Goal: Task Accomplishment & Management: Manage account settings

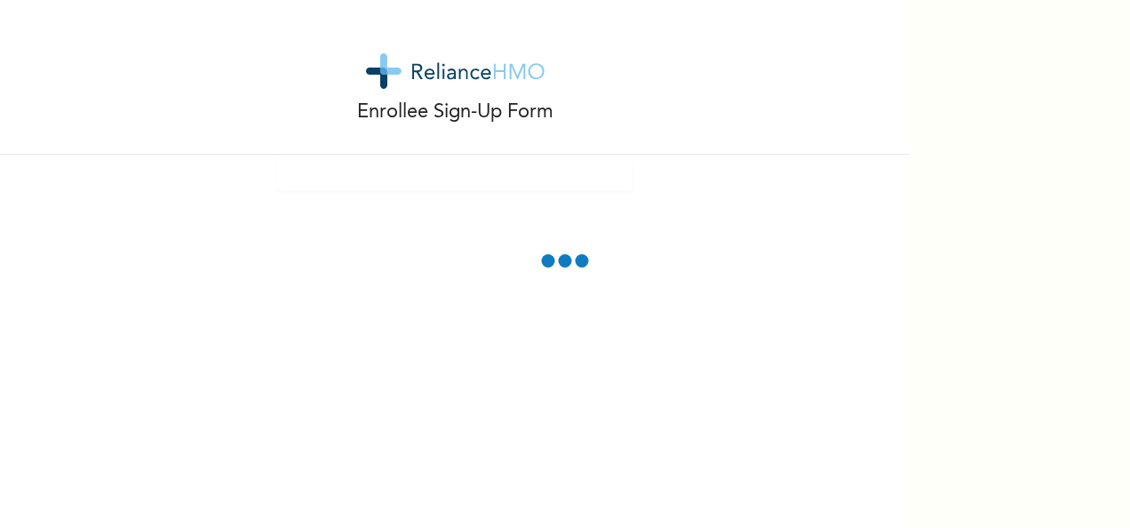
drag, startPoint x: 0, startPoint y: 0, endPoint x: 690, endPoint y: 220, distance: 723.9
click at [690, 220] on div "Enrollee Sign-Up Form" at bounding box center [455, 264] width 910 height 528
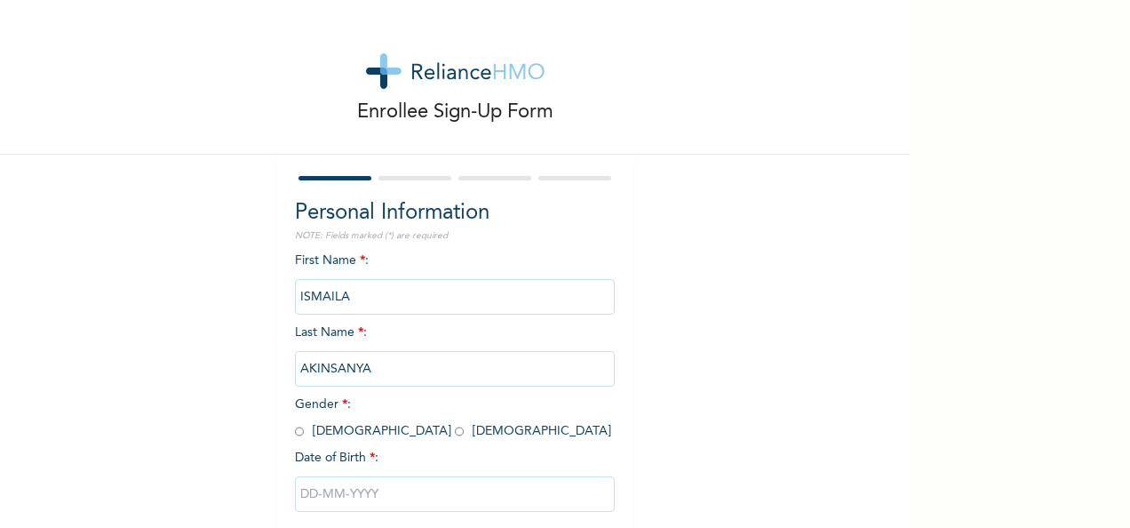
click at [1025, 110] on div "Enrollee Sign-Up Form Personal Information NOTE: Fields marked (*) are required…" at bounding box center [565, 264] width 1130 height 528
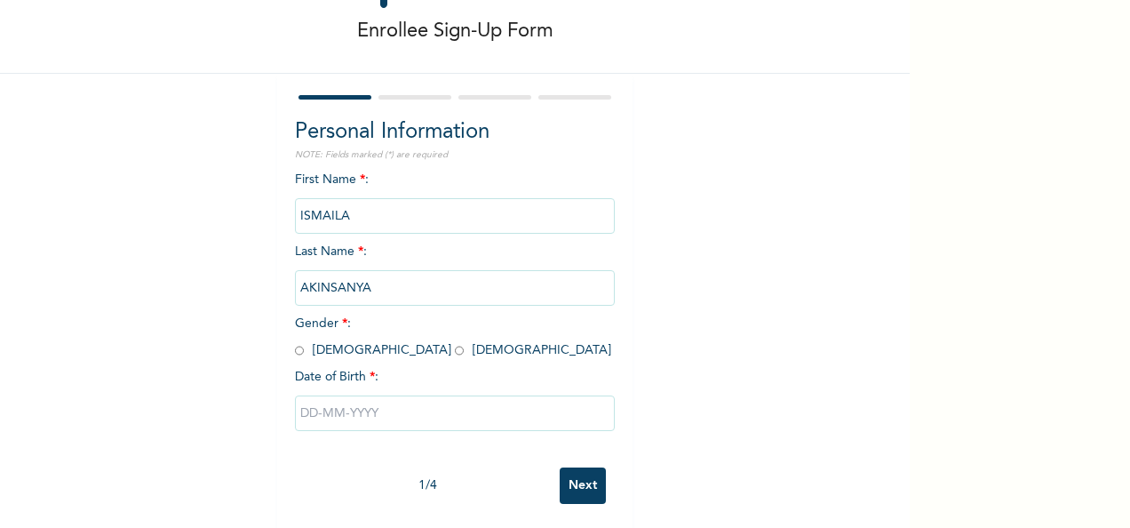
scroll to position [96, 0]
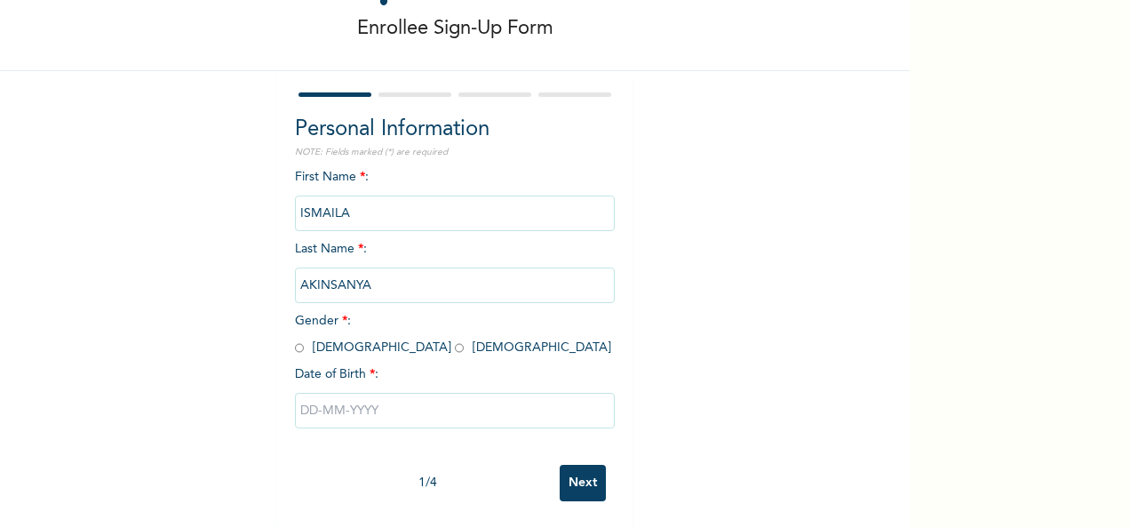
click at [295, 339] on input "radio" at bounding box center [299, 347] width 9 height 17
radio input "true"
click at [304, 400] on input "text" at bounding box center [455, 411] width 320 height 36
select select "7"
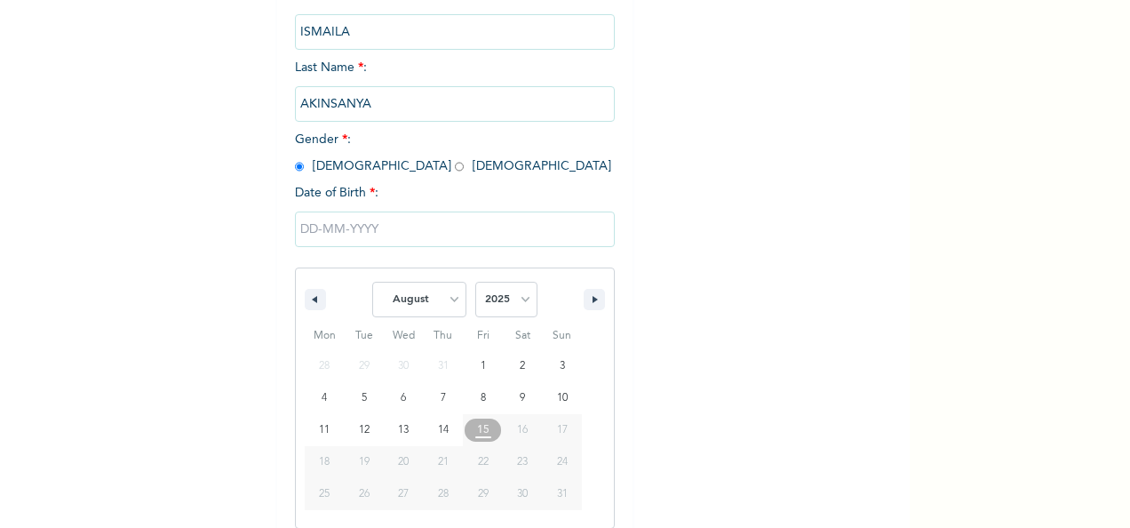
scroll to position [281, 0]
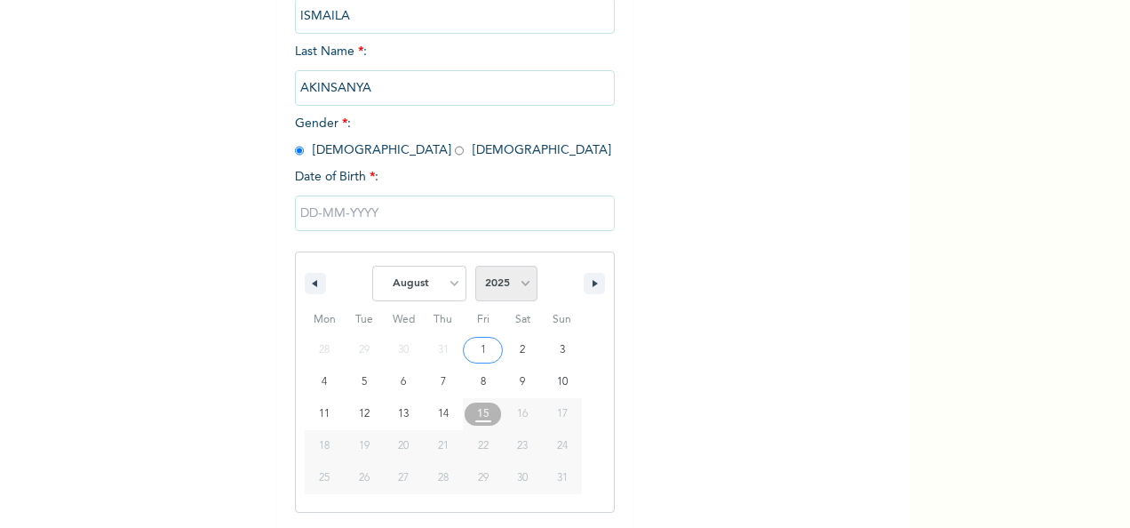
click at [517, 286] on select "2025 2024 2023 2022 2021 2020 2019 2018 2017 2016 2015 2014 2013 2012 2011 2010…" at bounding box center [506, 284] width 62 height 36
select select "1990"
click at [475, 267] on select "2025 2024 2023 2022 2021 2020 2019 2018 2017 2016 2015 2014 2013 2012 2011 2010…" at bounding box center [506, 284] width 62 height 36
click at [445, 288] on select "January February March April May June July August September October November De…" at bounding box center [419, 284] width 94 height 36
select select "9"
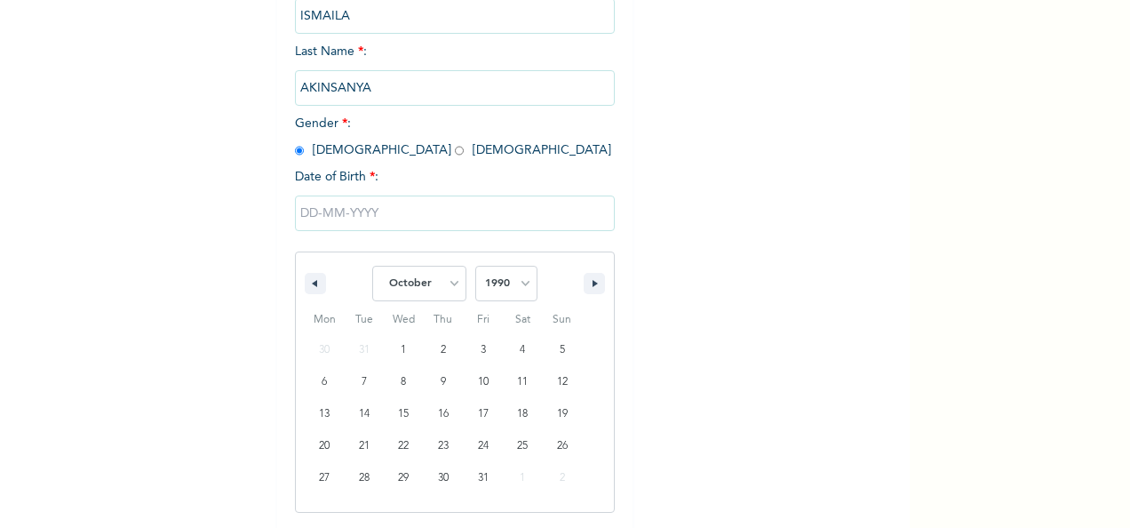
click at [372, 267] on select "January February March April May June July August September October November De…" at bounding box center [419, 284] width 94 height 36
type input "10/30/1990"
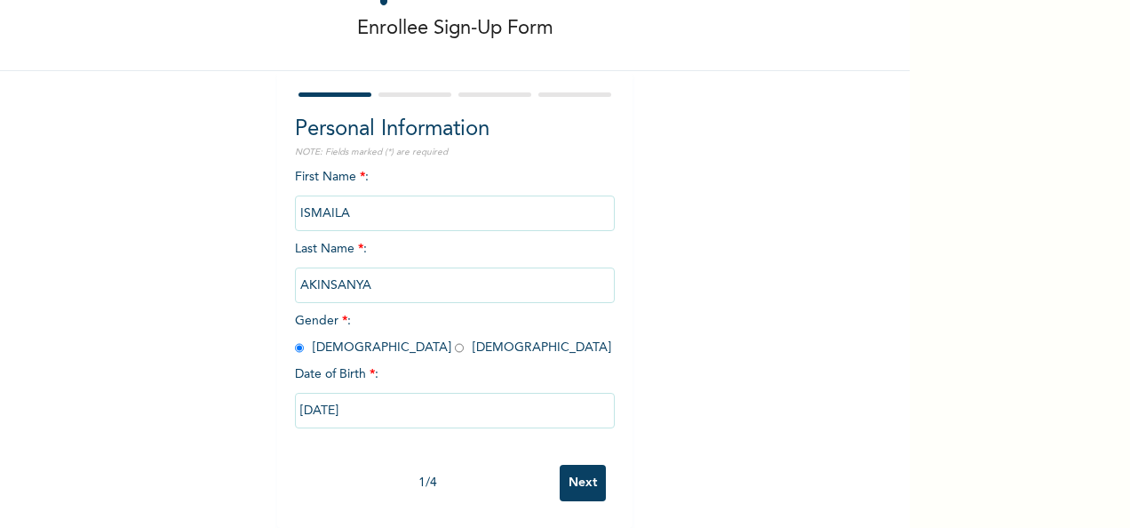
click at [412, 202] on input "ISMAILA" at bounding box center [455, 213] width 320 height 36
click at [697, 247] on div "Enrollee Sign-Up Form Personal Information NOTE: Fields marked (*) are required…" at bounding box center [455, 221] width 910 height 611
click at [585, 465] on input "Next" at bounding box center [583, 483] width 46 height 36
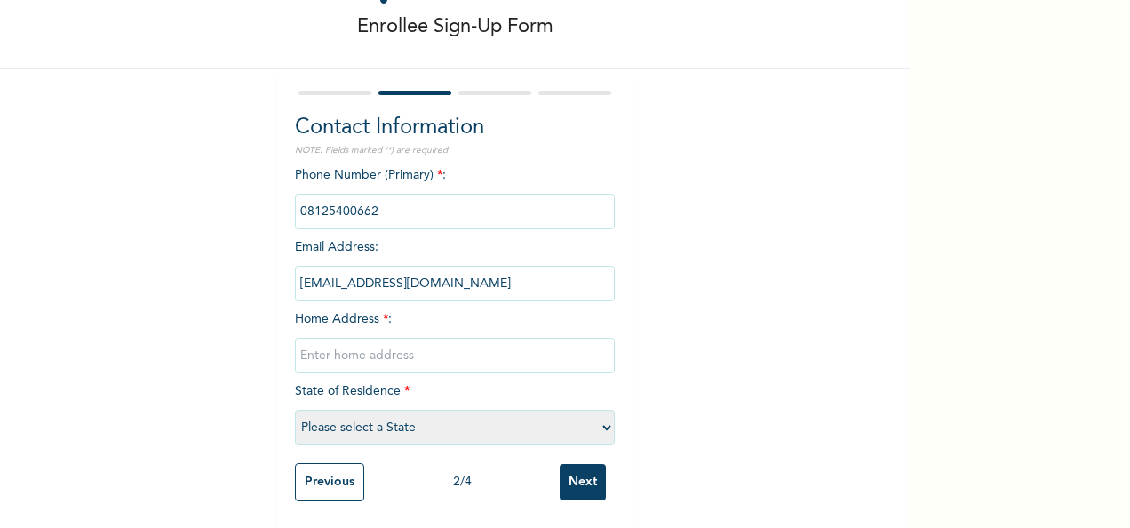
click at [397, 204] on input "phone" at bounding box center [455, 212] width 320 height 36
click at [384, 195] on input "phone" at bounding box center [455, 212] width 320 height 36
click at [352, 342] on input "text" at bounding box center [455, 356] width 320 height 36
type input "8, Oluwakemi Street, Hassan bus stop, Oshodi-Apapa Expresswa"
click at [451, 418] on select "Please select a State Abia Abuja (FCT) Adamawa Akwa Ibom Anambra Bauchi Bayelsa…" at bounding box center [455, 428] width 320 height 36
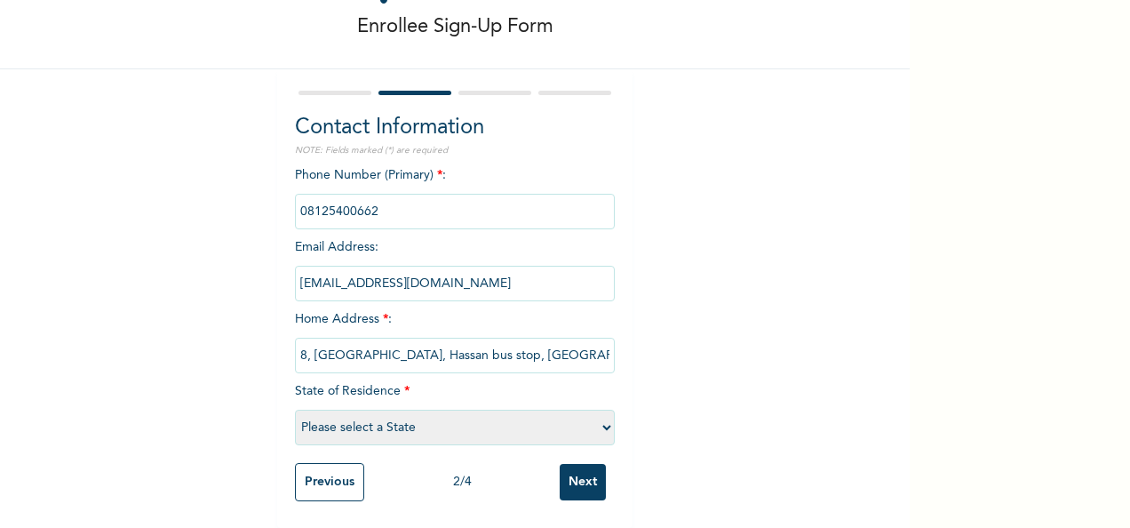
select select "25"
click at [295, 410] on select "Please select a State Abia Abuja (FCT) Adamawa Akwa Ibom Anambra Bauchi Bayelsa…" at bounding box center [455, 428] width 320 height 36
click at [724, 327] on div "Enrollee Sign-Up Form Contact Information NOTE: Fields marked (*) are required …" at bounding box center [455, 221] width 910 height 613
click at [581, 475] on input "Next" at bounding box center [583, 482] width 46 height 36
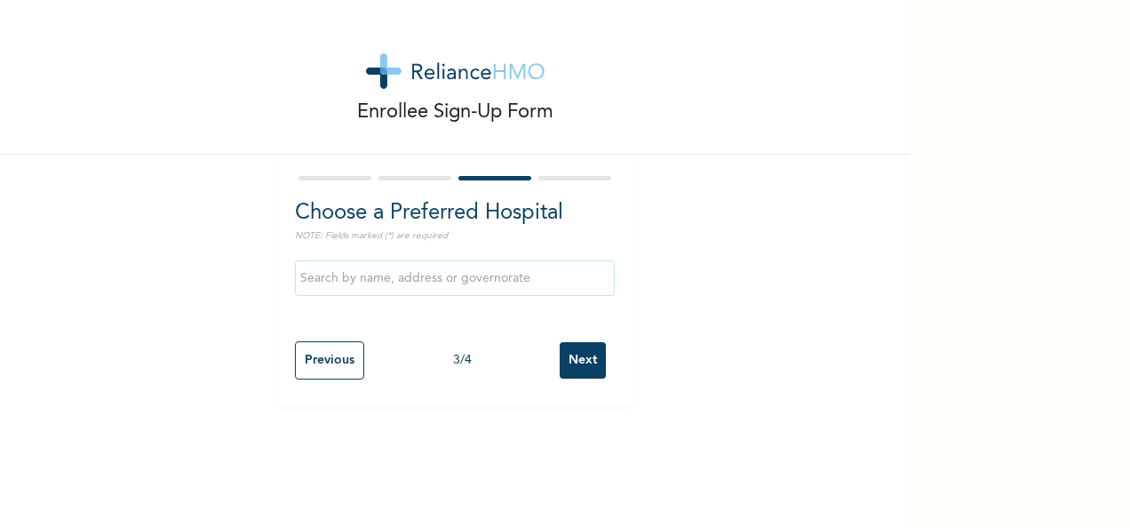
scroll to position [0, 0]
click at [448, 281] on input "text" at bounding box center [455, 278] width 320 height 36
type input "r"
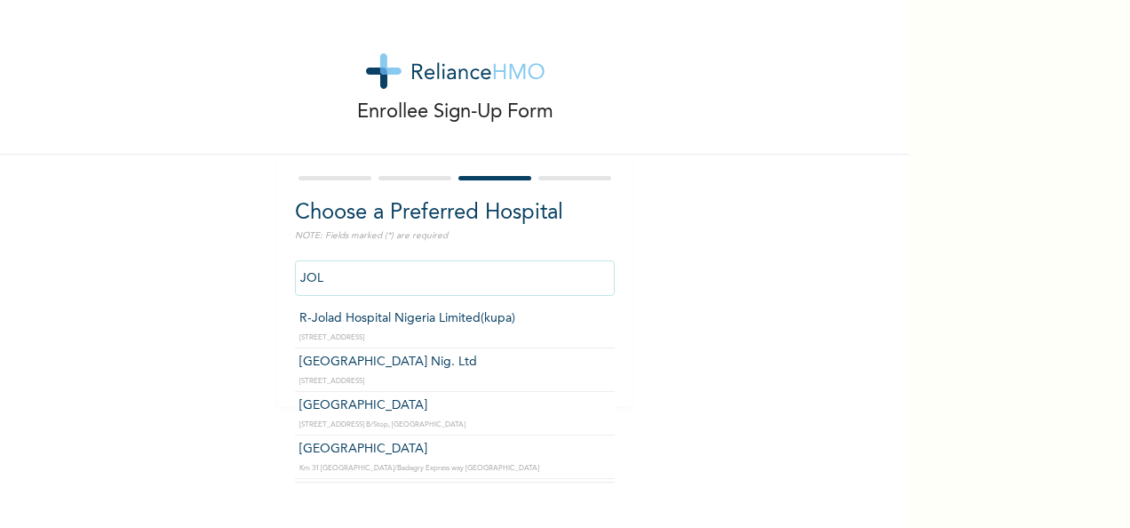
type input "R-Jolad Hospital Nigeria Limited(kupa)"
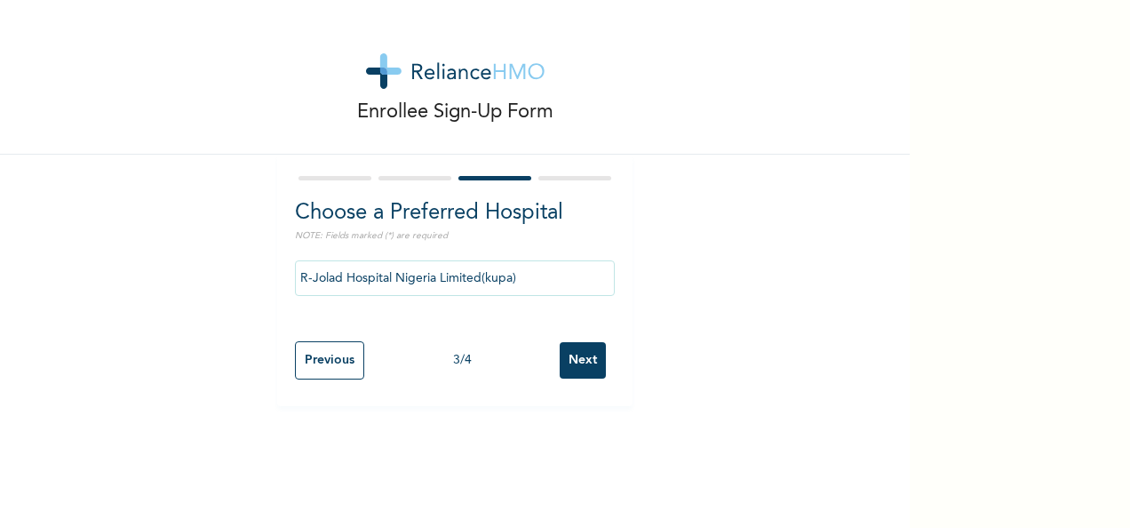
click at [577, 362] on input "Next" at bounding box center [583, 360] width 46 height 36
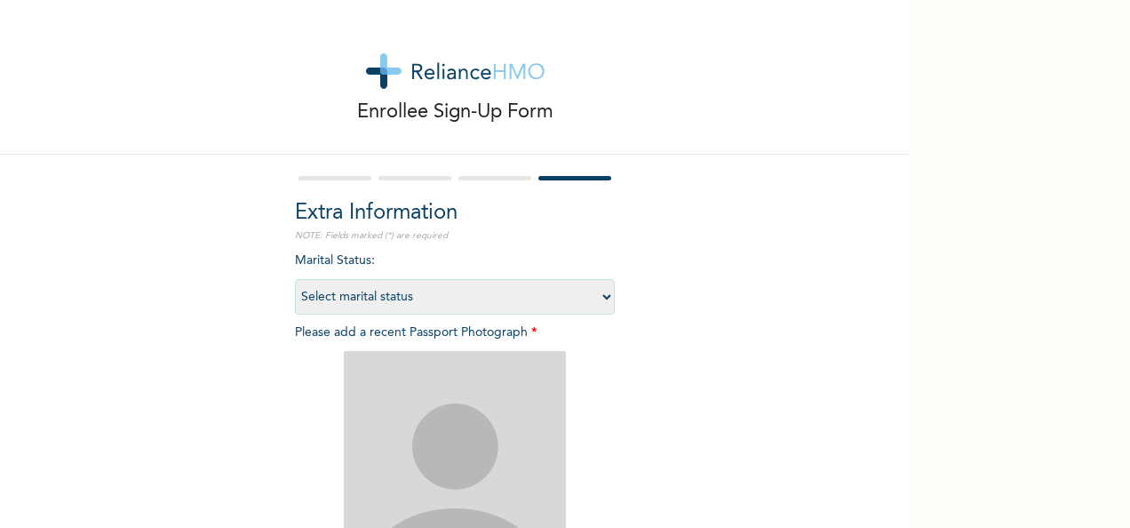
click at [463, 302] on select "Select marital status Single Married Divorced Widow/Widower" at bounding box center [455, 297] width 320 height 36
select select "2"
click at [295, 279] on select "Select marital status Single Married Divorced Widow/Widower" at bounding box center [455, 297] width 320 height 36
click at [665, 402] on div "Enrollee Sign-Up Form Extra Information NOTE: Fields marked (*) are required Ma…" at bounding box center [455, 382] width 910 height 765
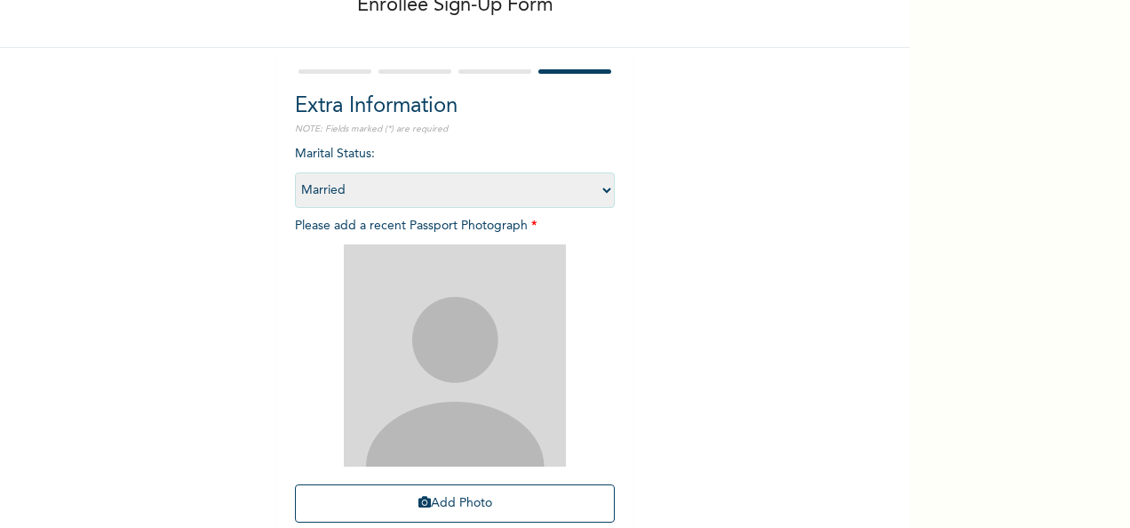
scroll to position [142, 0]
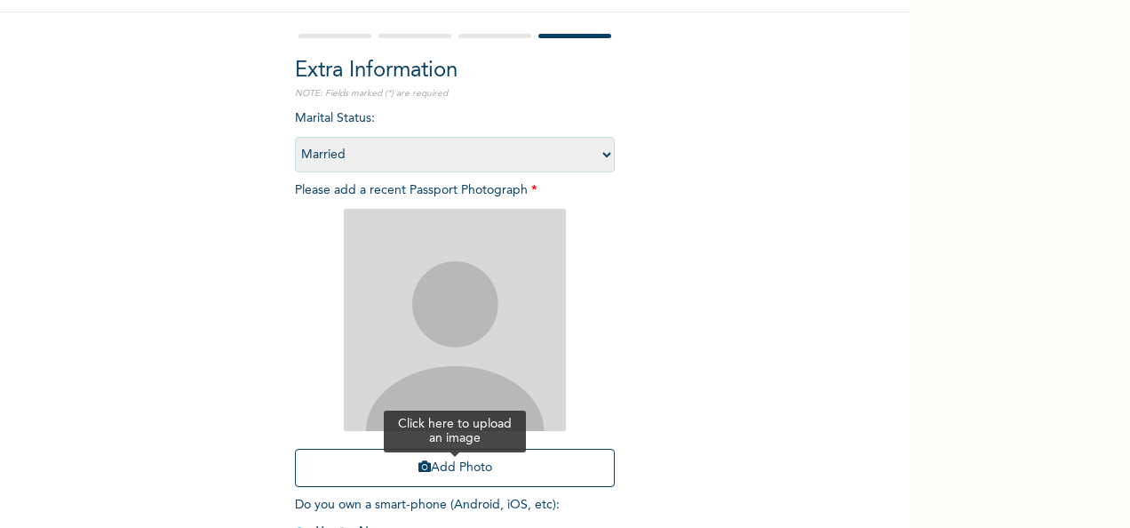
click at [446, 462] on button "Add Photo" at bounding box center [455, 468] width 320 height 38
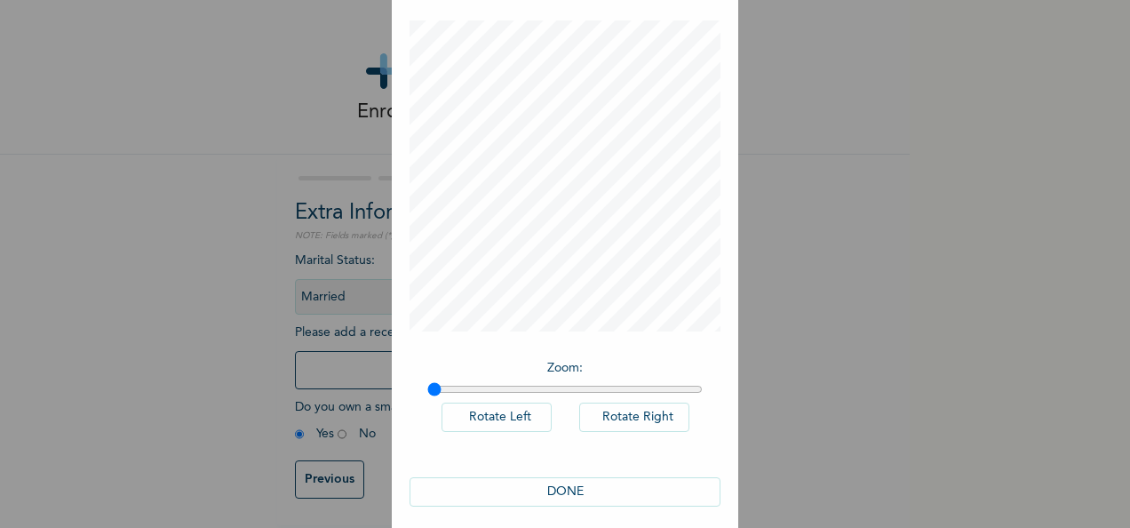
scroll to position [92, 0]
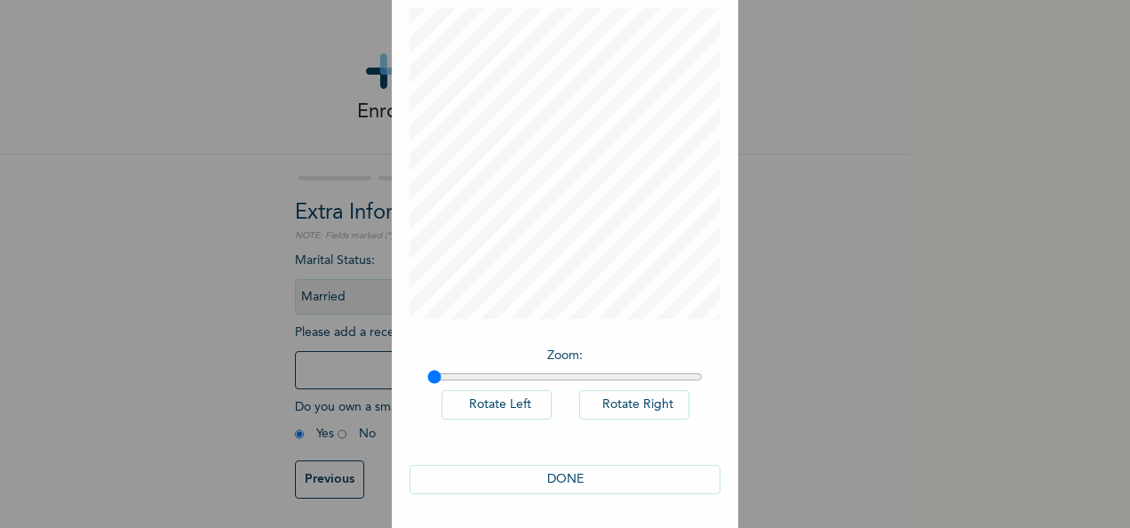
click at [582, 476] on button "DONE" at bounding box center [565, 479] width 311 height 29
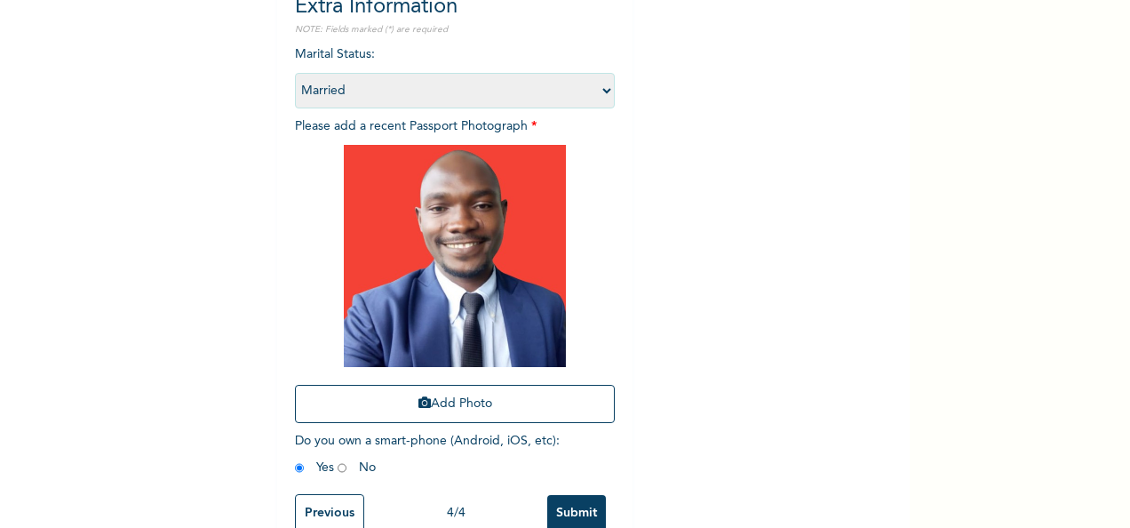
scroll to position [252, 0]
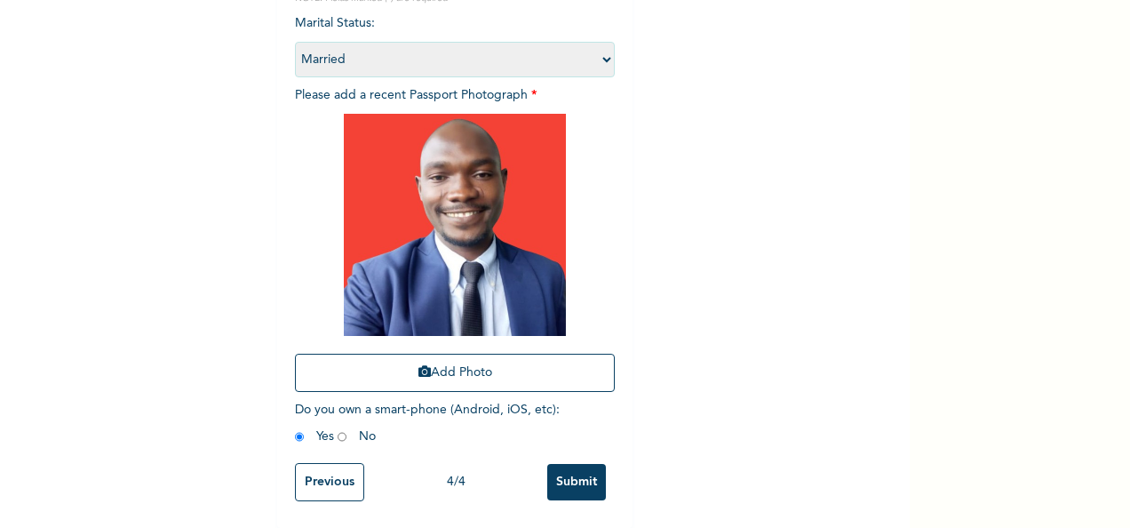
click at [571, 474] on input "Submit" at bounding box center [576, 482] width 59 height 36
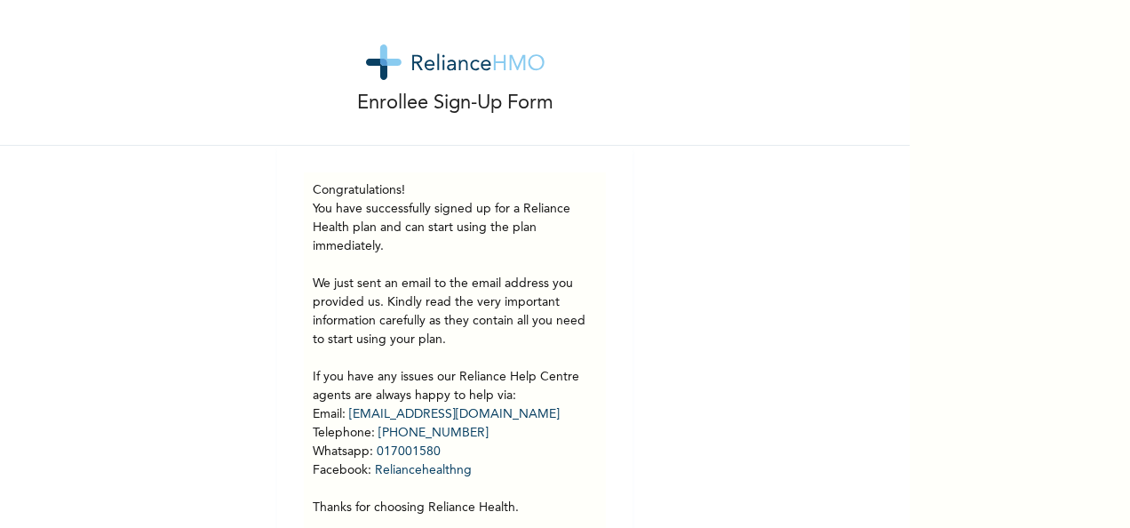
scroll to position [0, 0]
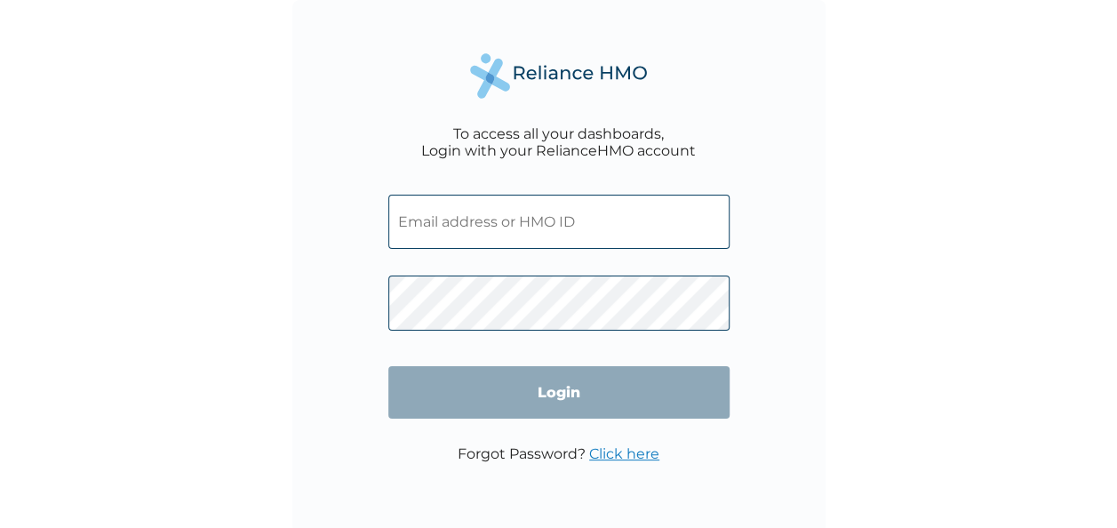
click at [489, 224] on input "text" at bounding box center [558, 222] width 341 height 54
paste input "GCA/10078/A"
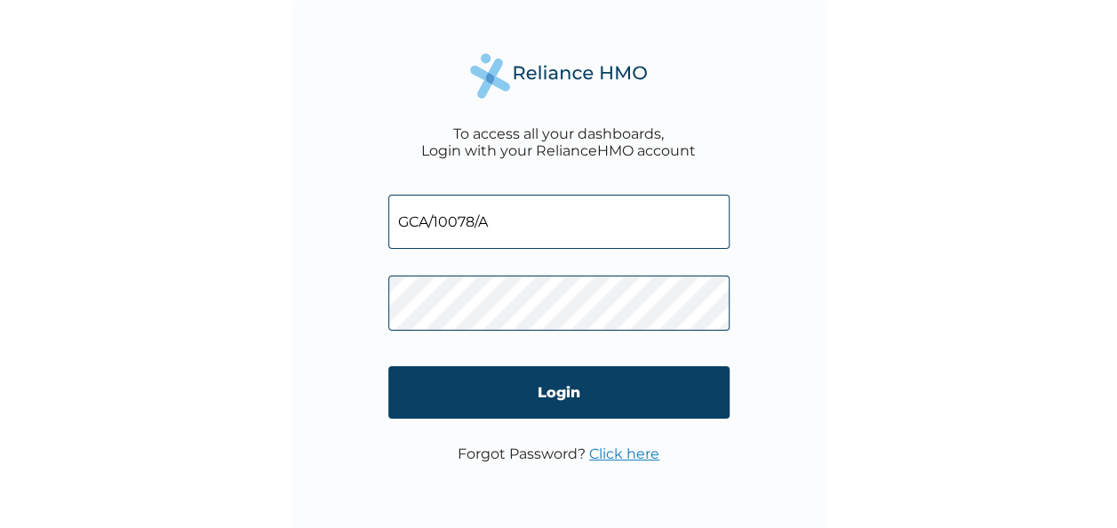
type input "GCA/10078/A"
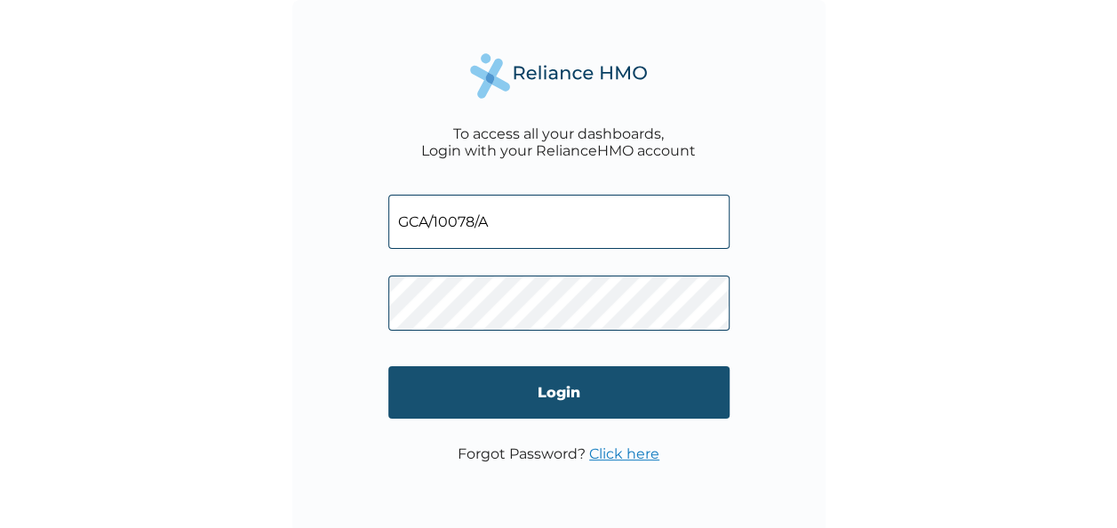
click at [603, 386] on input "Login" at bounding box center [558, 392] width 341 height 52
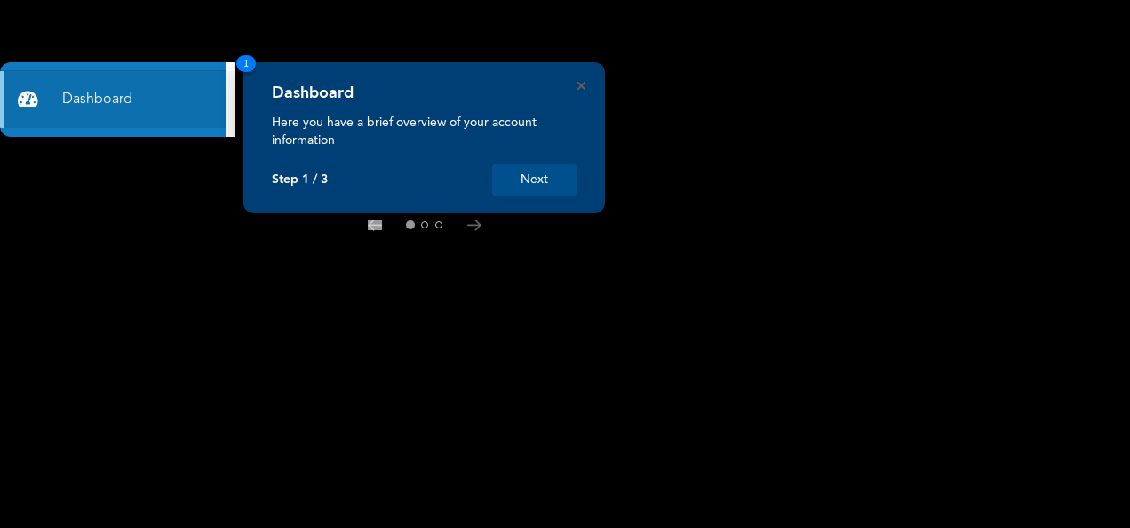
click at [538, 188] on button "Next" at bounding box center [534, 179] width 84 height 33
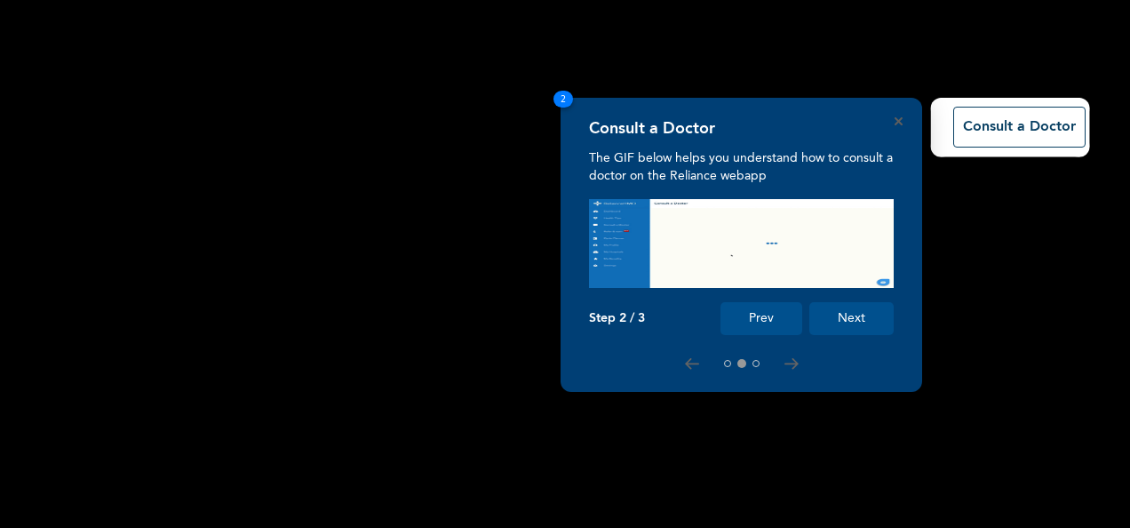
click at [865, 320] on button "Next" at bounding box center [851, 318] width 84 height 33
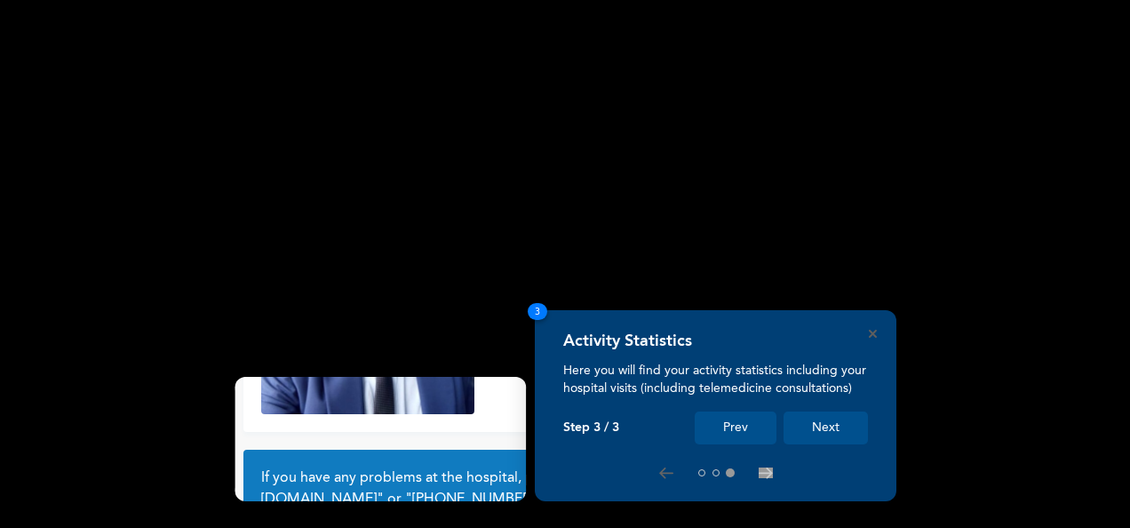
scroll to position [160, 0]
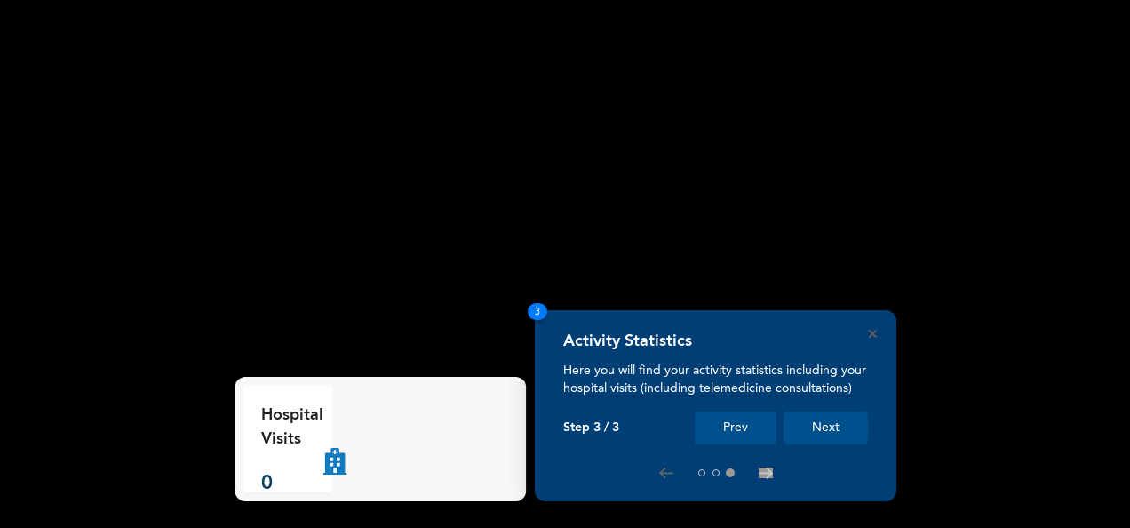
click at [826, 423] on button "Next" at bounding box center [826, 427] width 84 height 33
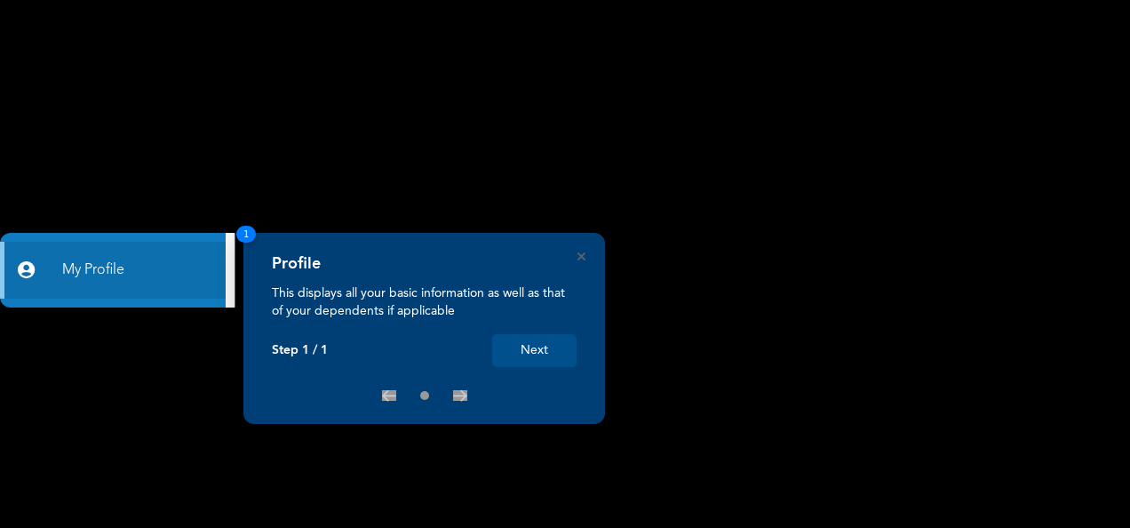
click at [542, 358] on button "Next" at bounding box center [534, 350] width 84 height 33
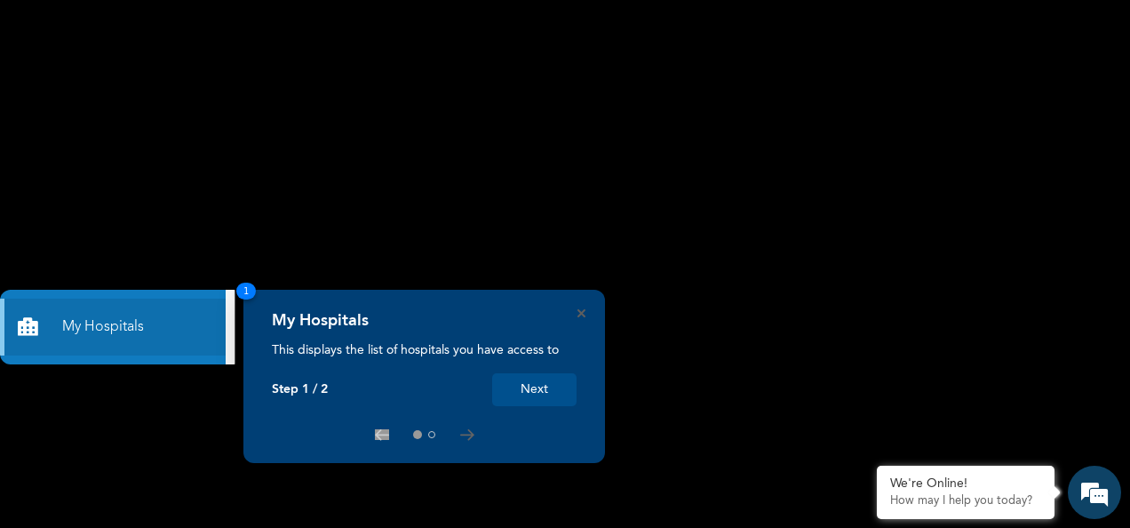
click at [538, 400] on button "Next" at bounding box center [534, 389] width 84 height 33
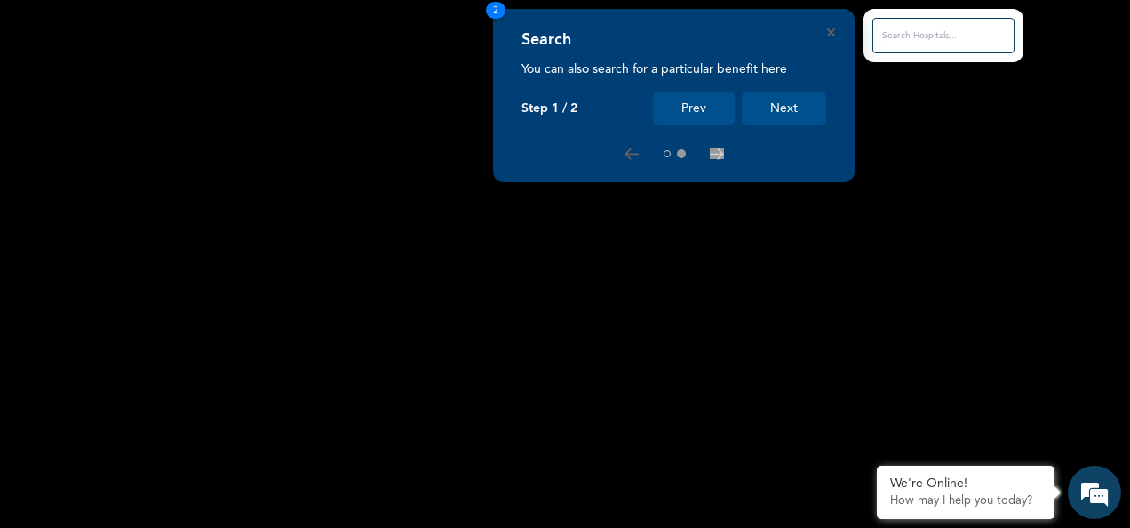
click at [790, 106] on button "Next" at bounding box center [784, 108] width 84 height 33
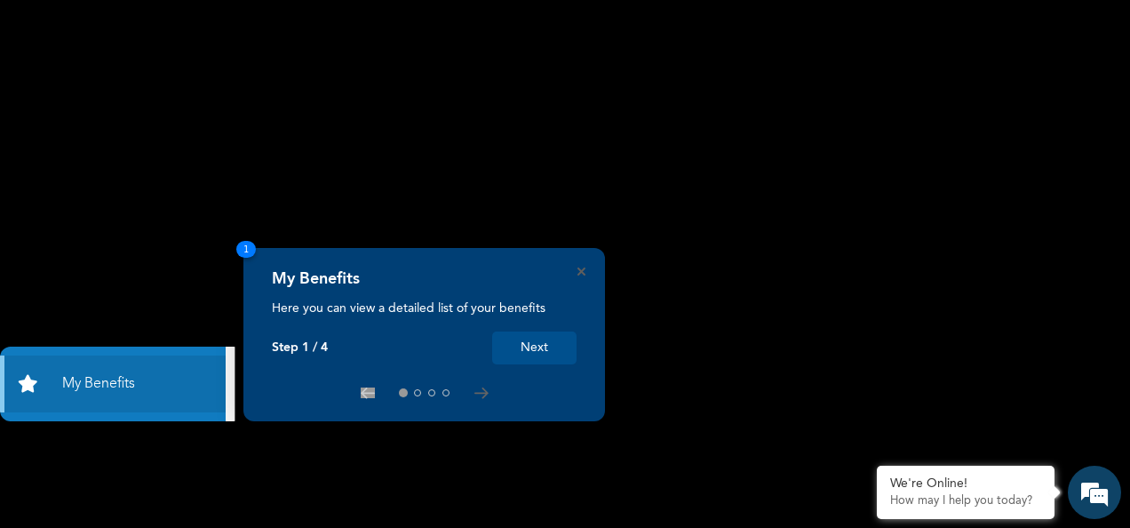
click at [529, 347] on button "Next" at bounding box center [534, 347] width 84 height 33
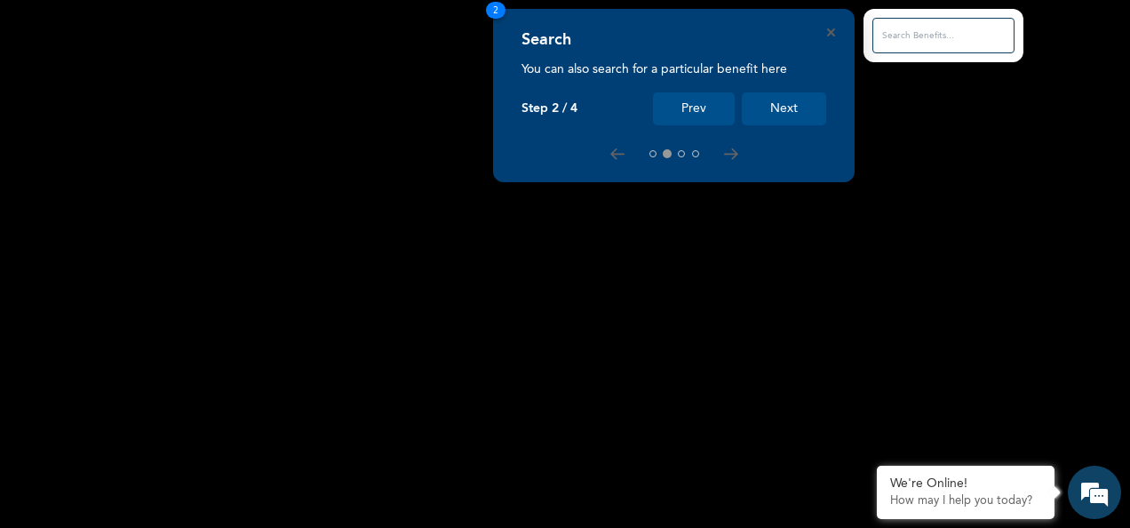
click at [794, 108] on button "Next" at bounding box center [784, 108] width 84 height 33
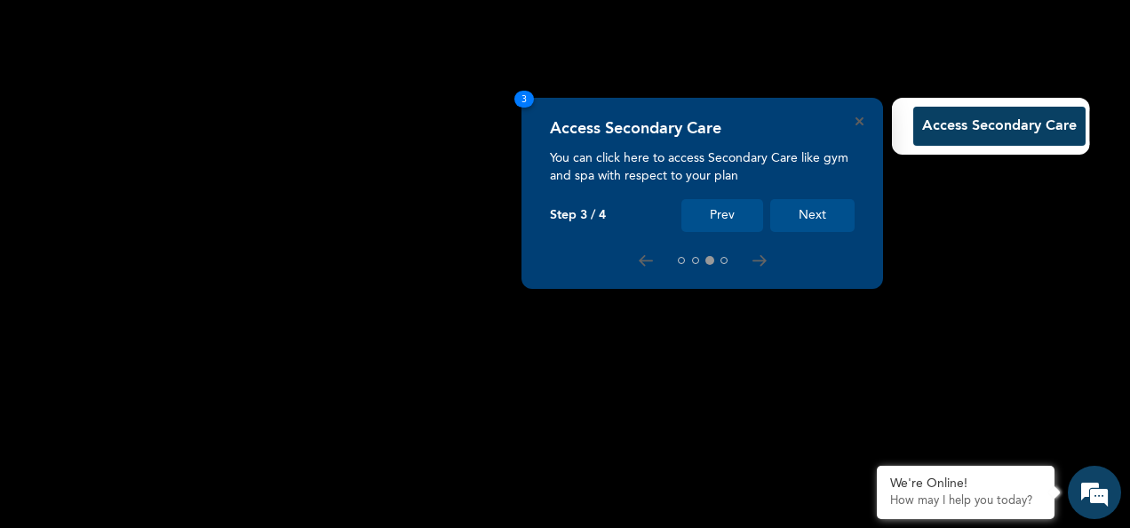
click at [807, 215] on button "Next" at bounding box center [812, 215] width 84 height 33
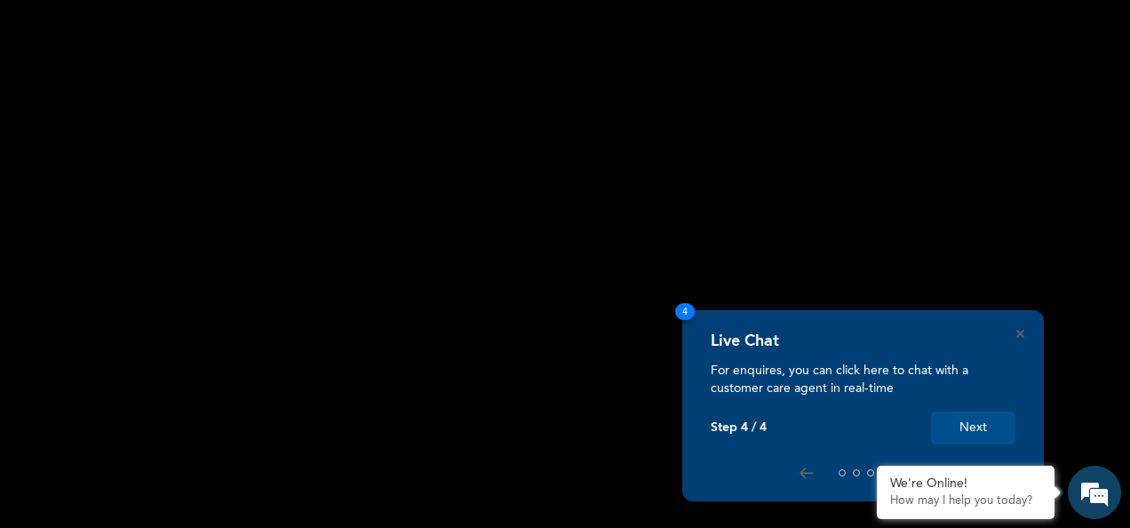
click at [982, 419] on button "Next" at bounding box center [973, 427] width 84 height 33
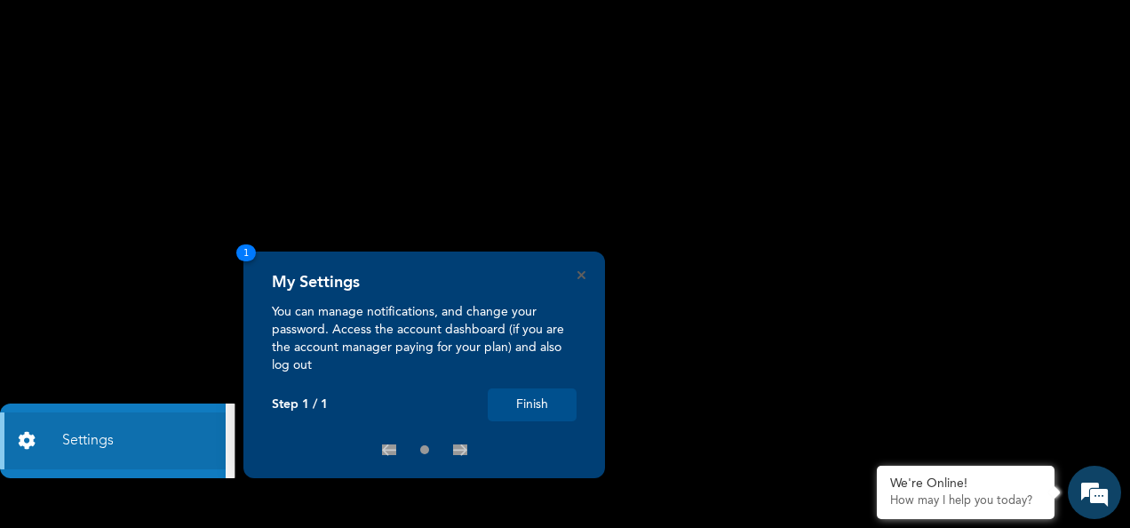
click at [549, 412] on button "Finish" at bounding box center [532, 404] width 89 height 33
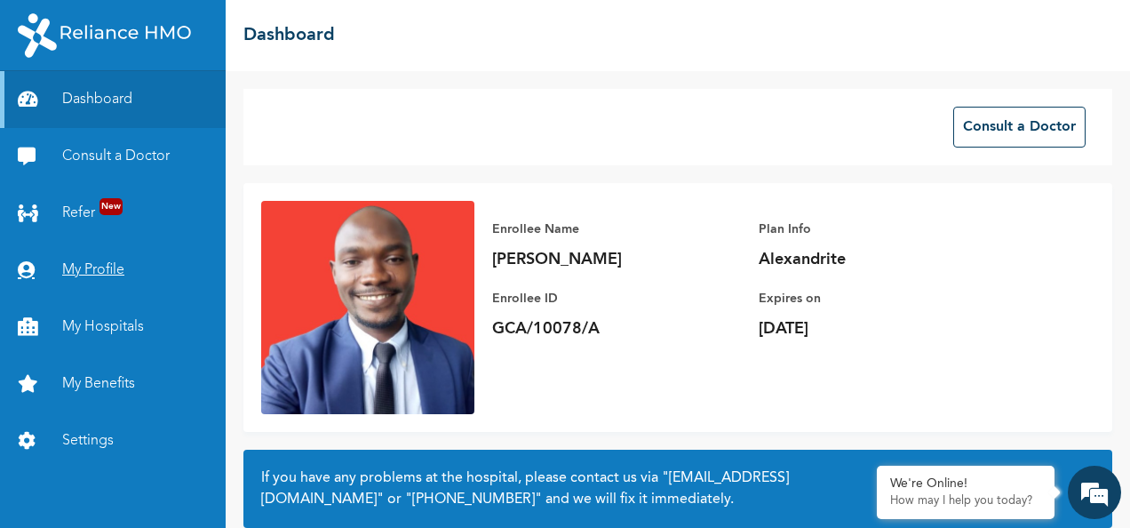
click at [78, 274] on link "My Profile" at bounding box center [113, 270] width 226 height 57
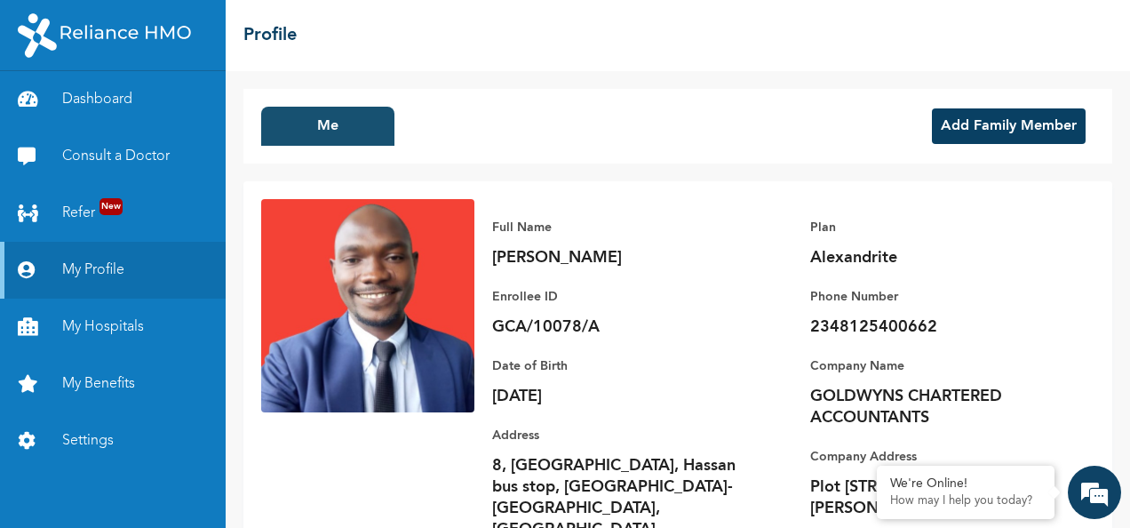
click at [364, 130] on button "Me" at bounding box center [327, 126] width 133 height 39
click at [108, 441] on link "Settings" at bounding box center [113, 440] width 226 height 57
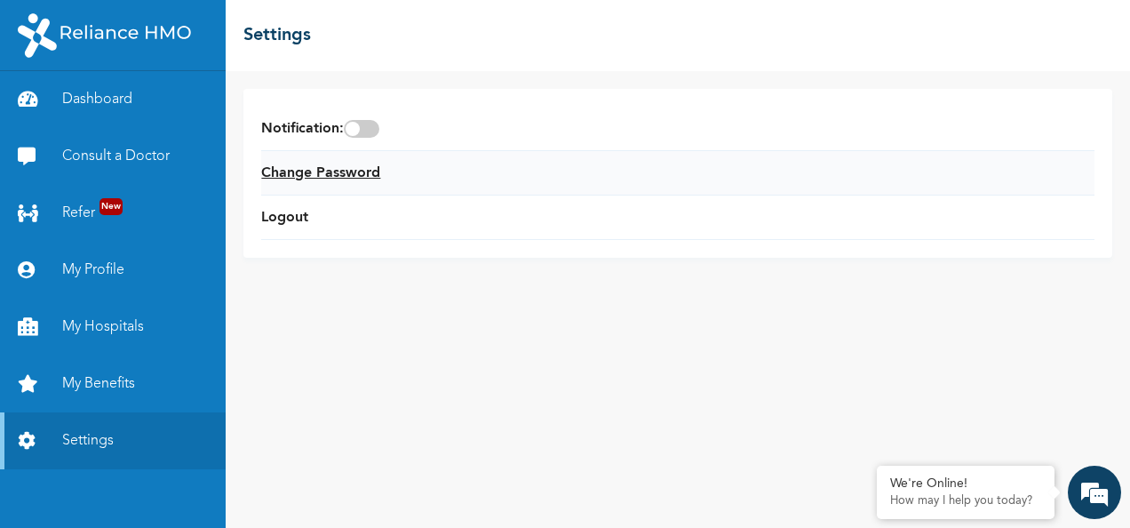
click at [346, 171] on link "Change Password" at bounding box center [320, 173] width 119 height 21
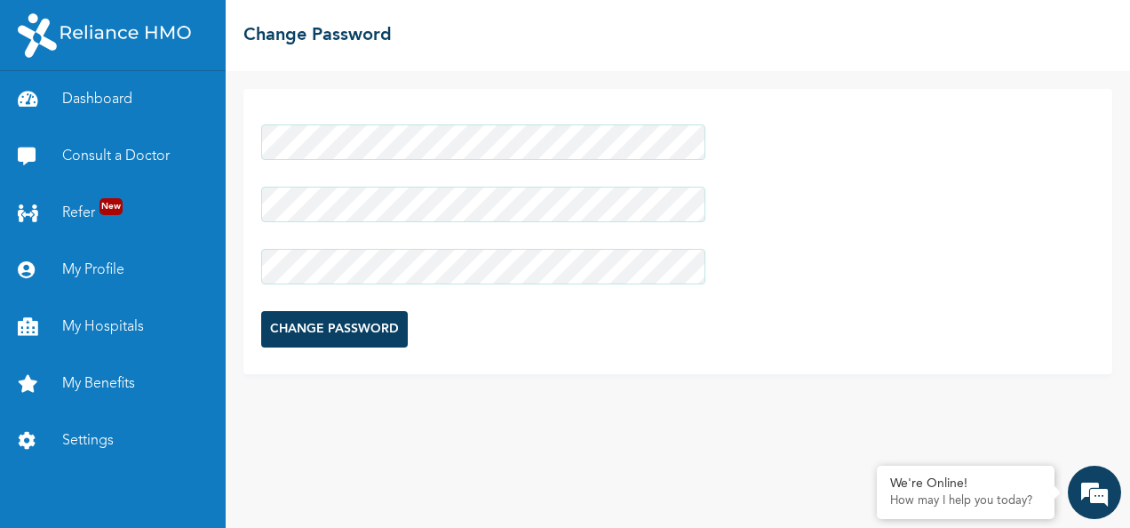
click at [351, 338] on input "CHANGE PASSWORD" at bounding box center [334, 329] width 147 height 36
